Goal: Task Accomplishment & Management: Use online tool/utility

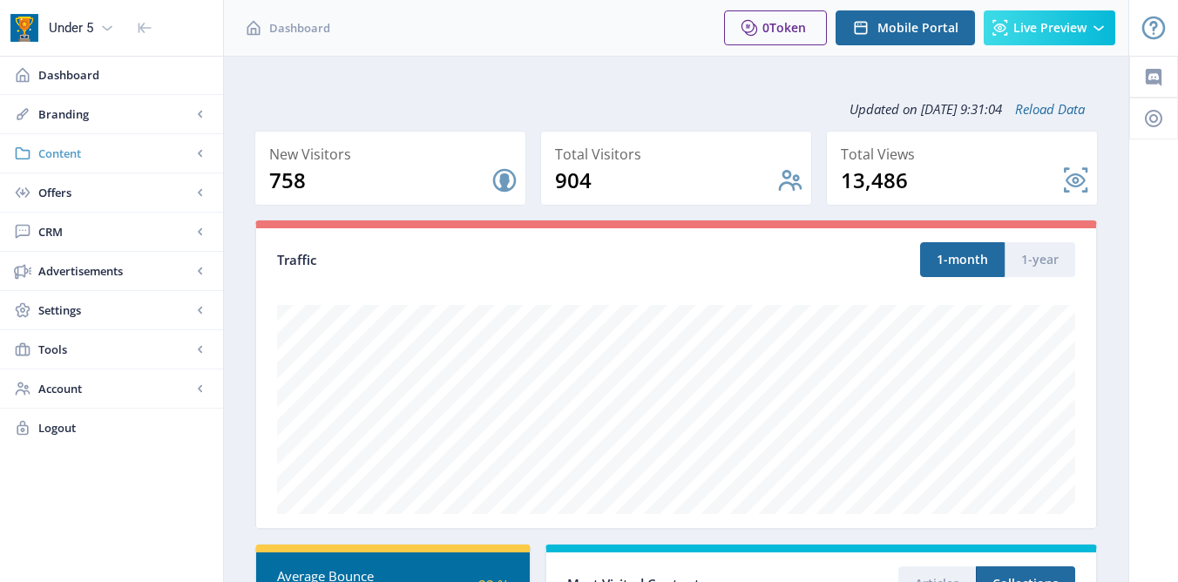
click at [162, 153] on span "Content" at bounding box center [114, 153] width 153 height 17
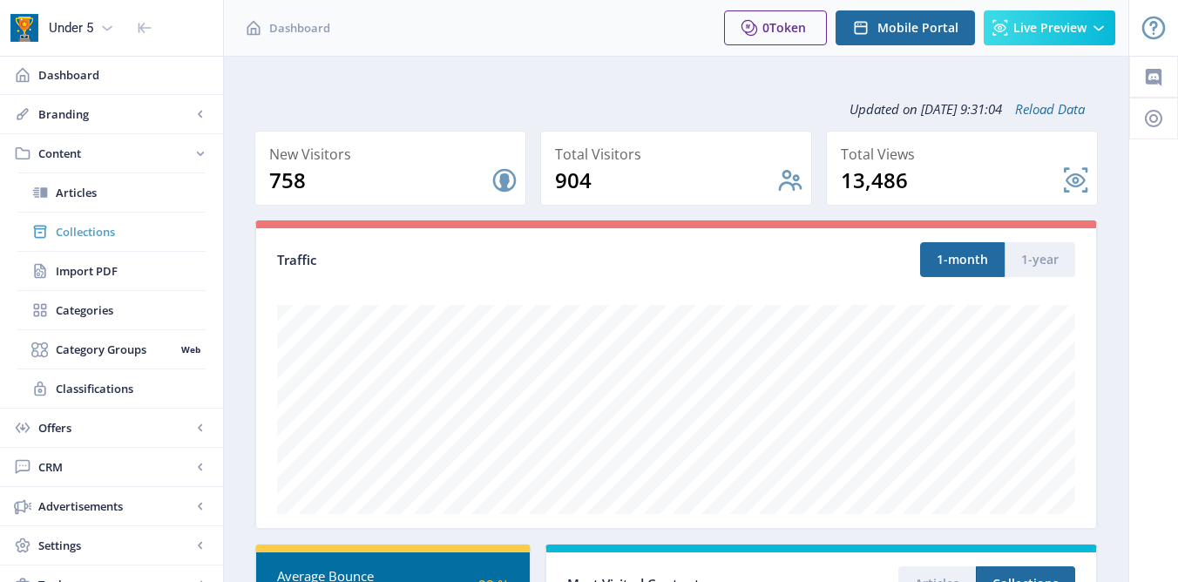
click at [92, 224] on span "Collections" at bounding box center [131, 231] width 150 height 17
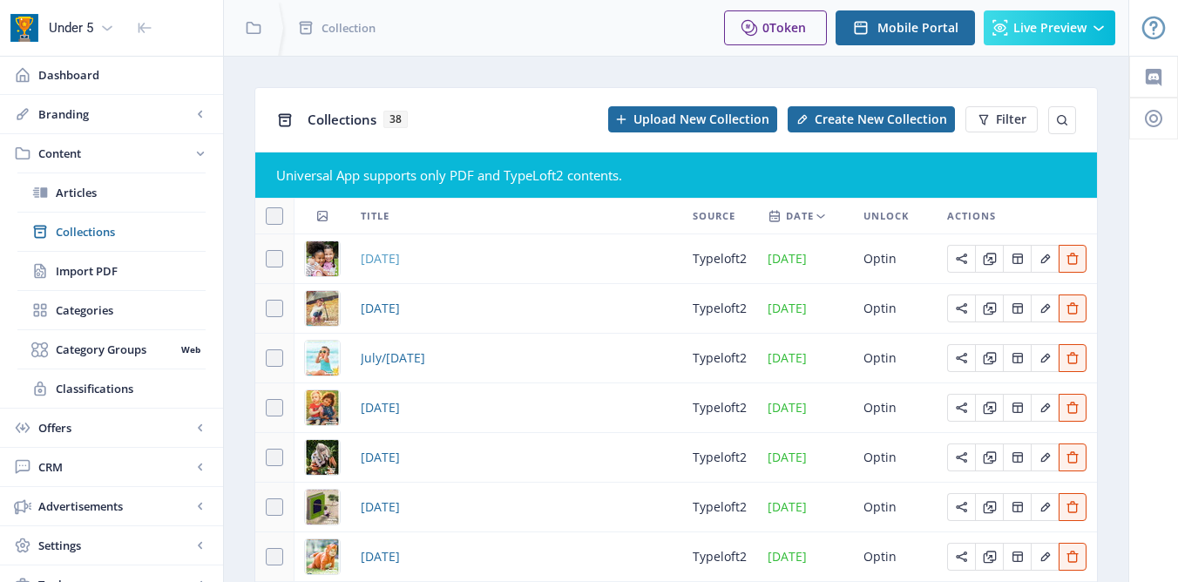
click at [400, 260] on span "[DATE]" at bounding box center [380, 258] width 39 height 21
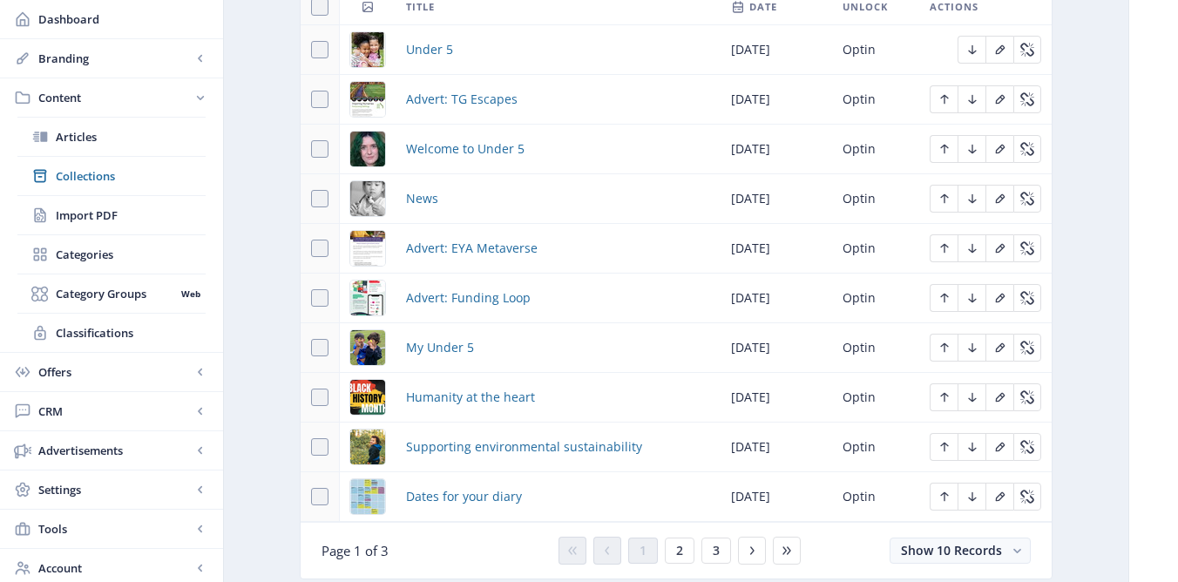
scroll to position [899, 0]
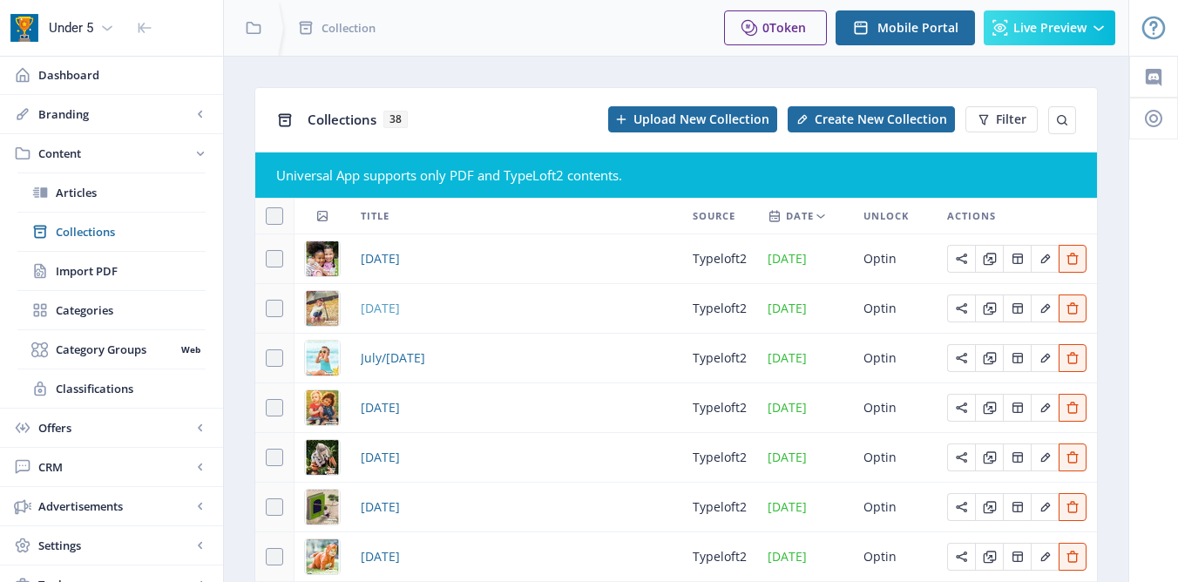
click at [383, 308] on span "[DATE]" at bounding box center [380, 308] width 39 height 21
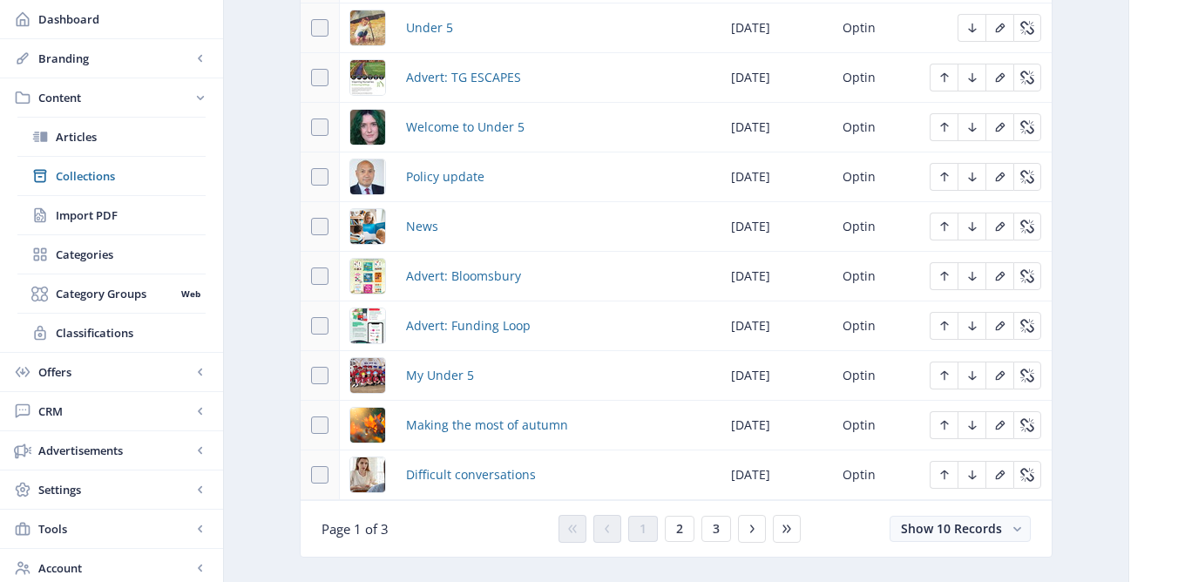
scroll to position [917, 0]
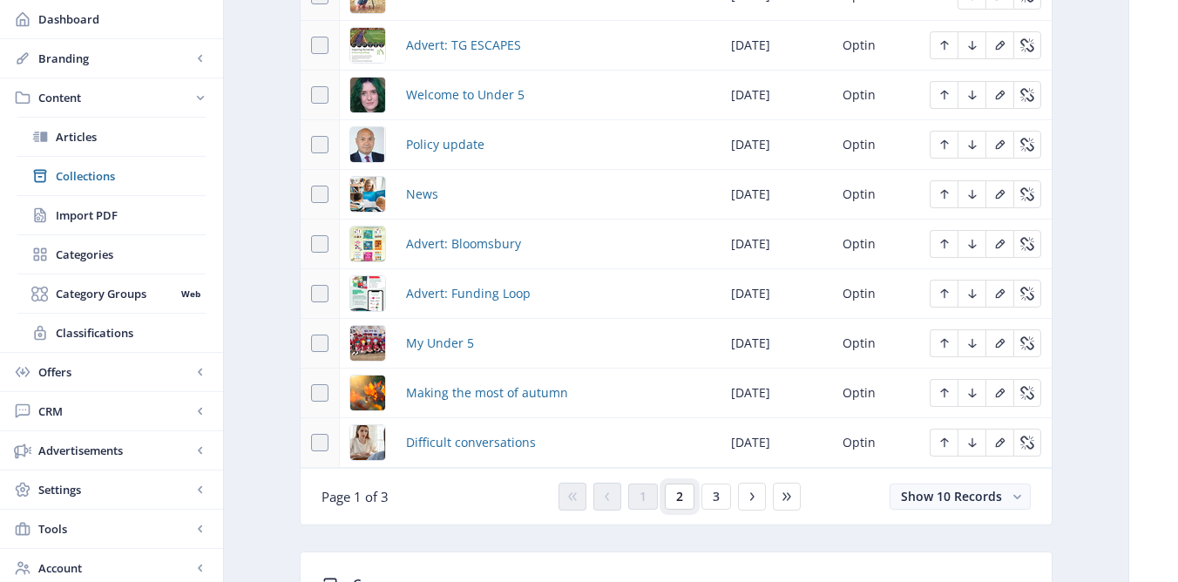
click at [690, 500] on button "2" at bounding box center [680, 497] width 30 height 26
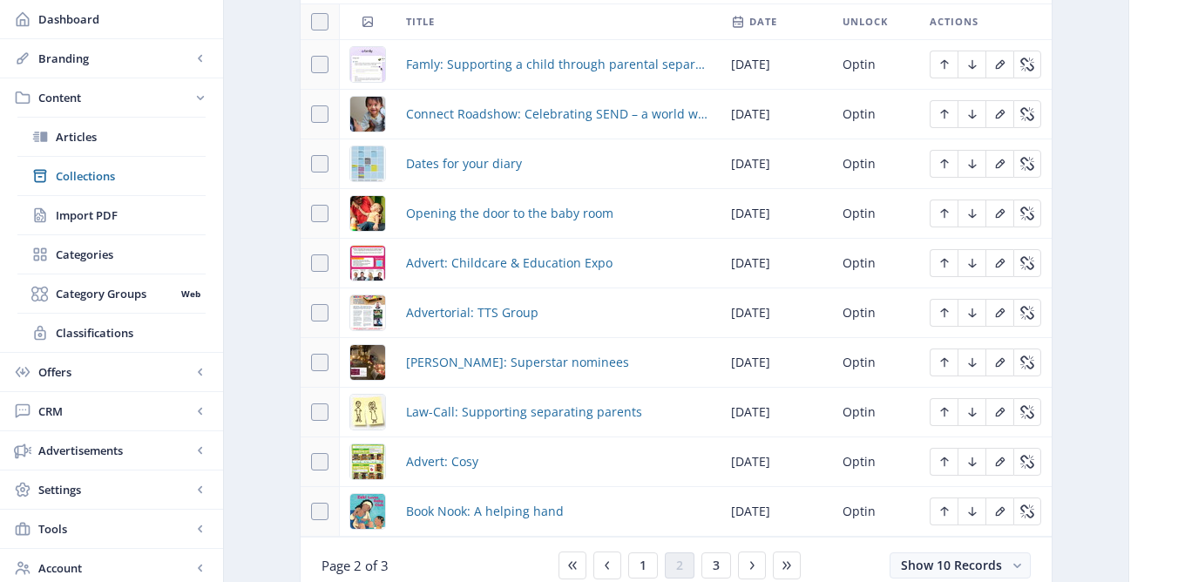
scroll to position [846, 0]
click at [514, 219] on span "Opening the door to the baby room" at bounding box center [509, 215] width 207 height 21
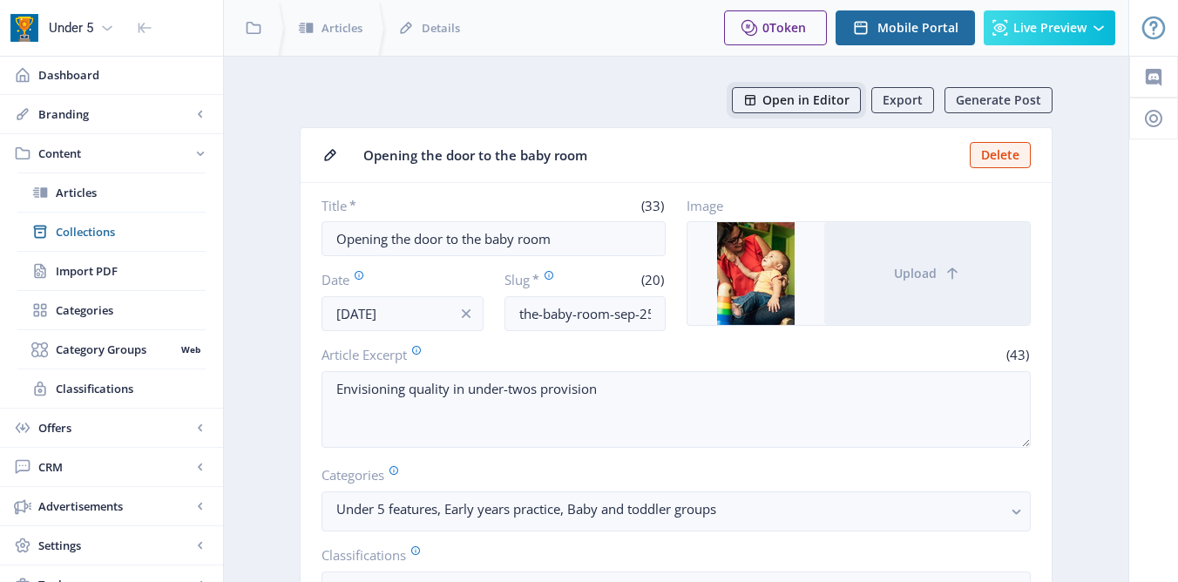
click at [822, 93] on span "Open in Editor" at bounding box center [806, 100] width 87 height 14
